Goal: Information Seeking & Learning: Understand process/instructions

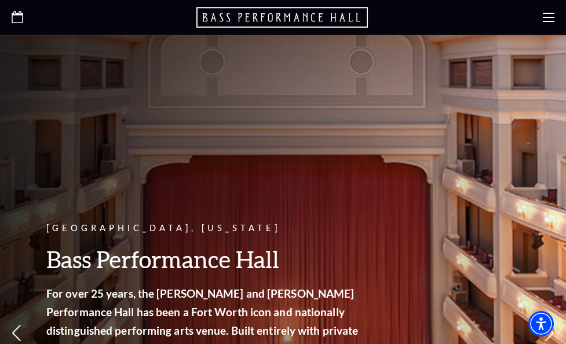
click at [550, 23] on icon at bounding box center [549, 18] width 12 height 12
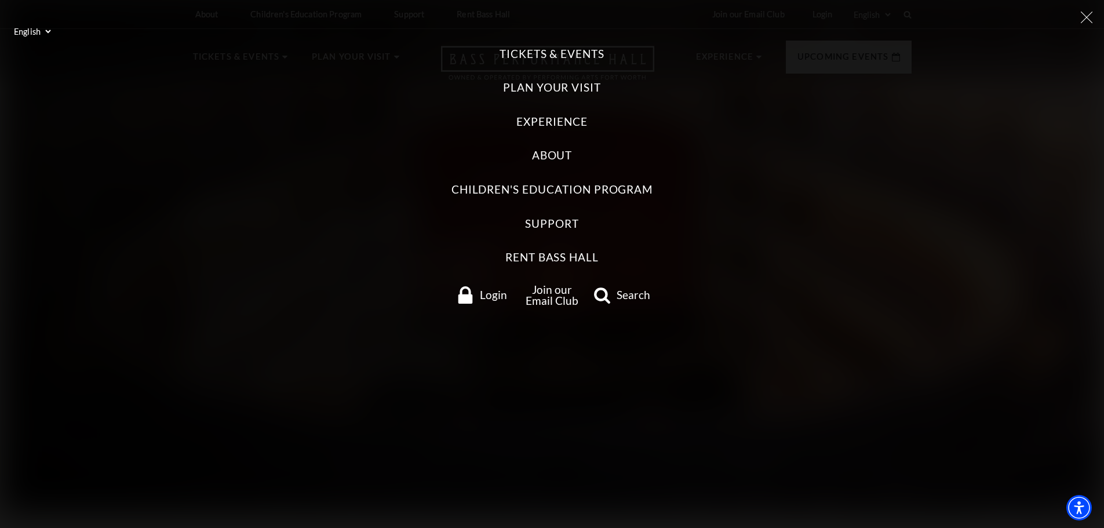
click at [565, 19] on icon at bounding box center [1087, 18] width 12 height 12
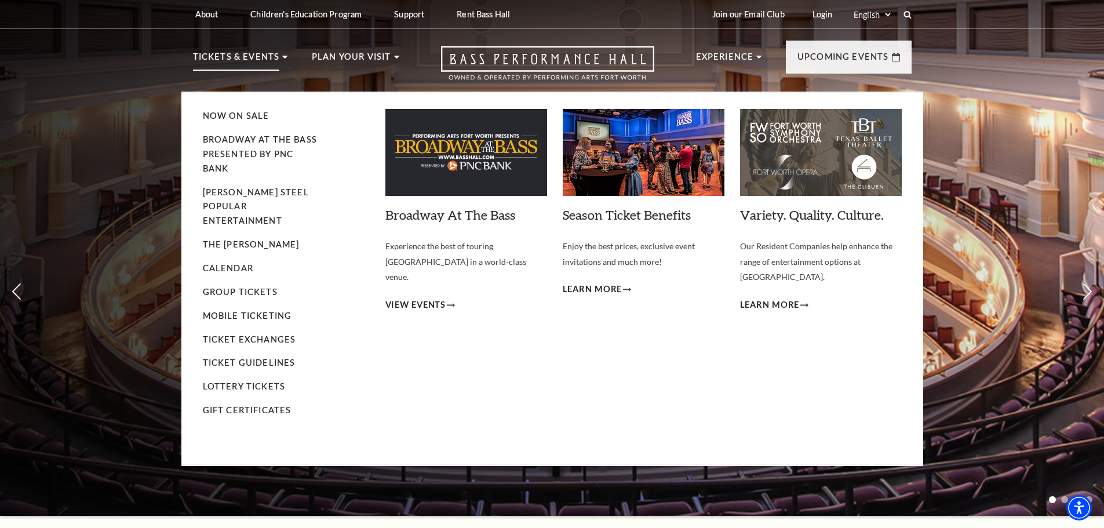
click at [261, 64] on p "Tickets & Events" at bounding box center [236, 60] width 87 height 21
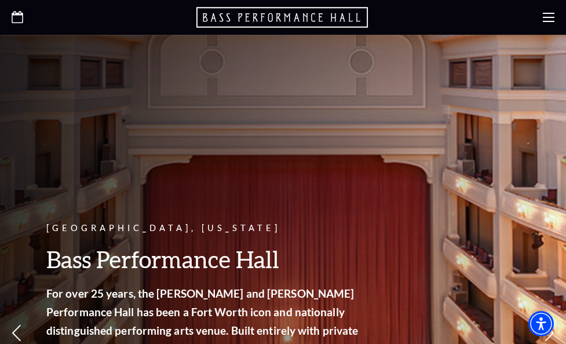
click at [21, 20] on icon "Open this option" at bounding box center [18, 17] width 12 height 12
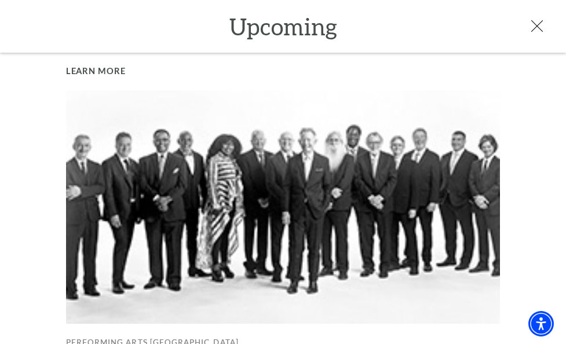
click at [542, 28] on icon at bounding box center [537, 26] width 12 height 12
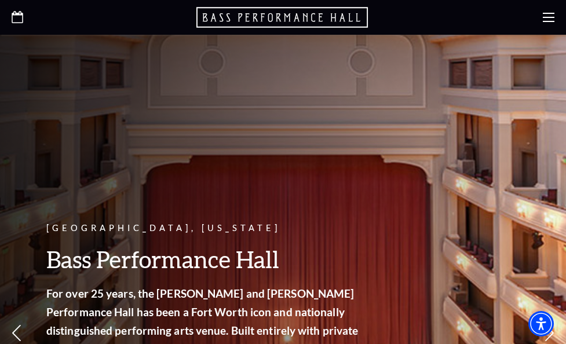
scroll to position [304, 0]
click at [546, 19] on icon at bounding box center [549, 18] width 12 height 12
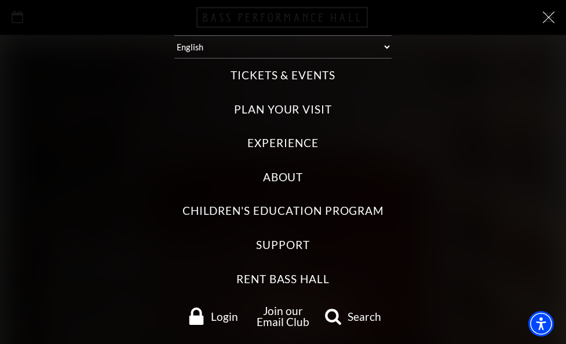
click at [302, 78] on label "Tickets & Events" at bounding box center [283, 76] width 105 height 16
click at [0, 0] on Events "Tickets & Events" at bounding box center [0, 0] width 0 height 0
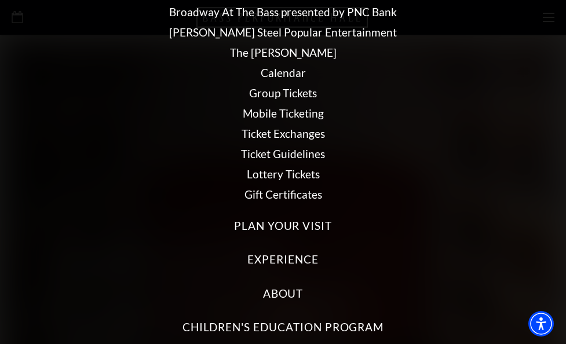
scroll to position [58, 0]
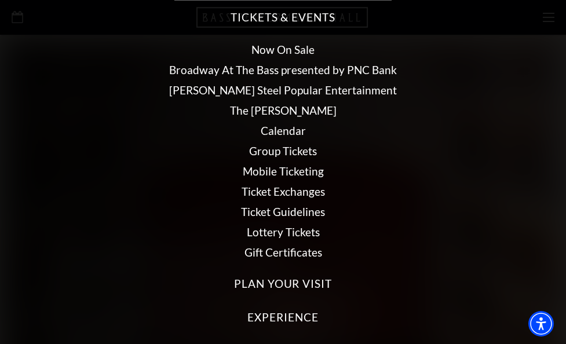
click at [286, 154] on link "Group Tickets" at bounding box center [283, 150] width 68 height 13
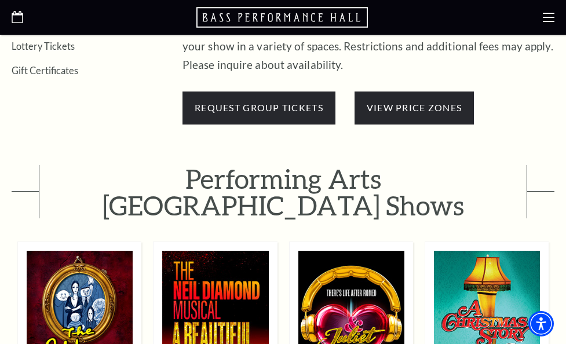
scroll to position [521, 0]
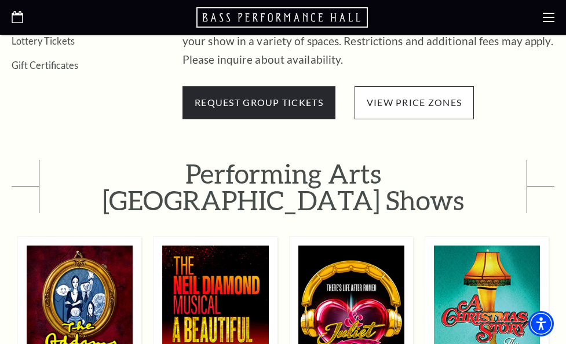
click at [380, 109] on span "view price zones" at bounding box center [414, 102] width 119 height 32
click at [408, 100] on link "view price zones" at bounding box center [414, 102] width 95 height 11
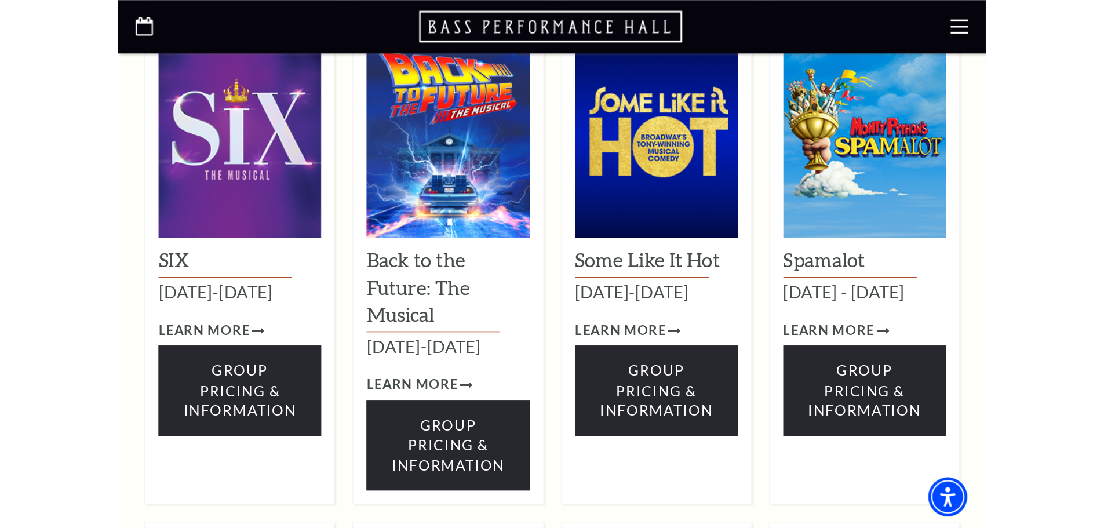
scroll to position [1159, 0]
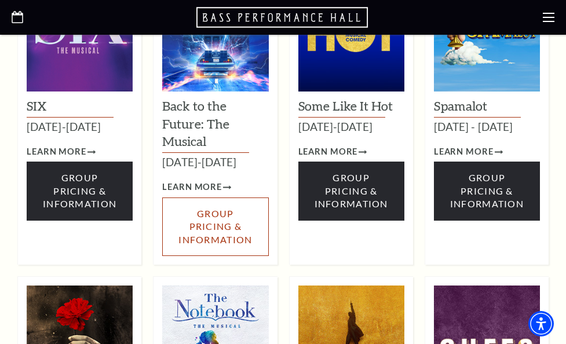
click at [198, 235] on span "Group Pricing & Information" at bounding box center [215, 226] width 74 height 37
